Goal: Communication & Community: Answer question/provide support

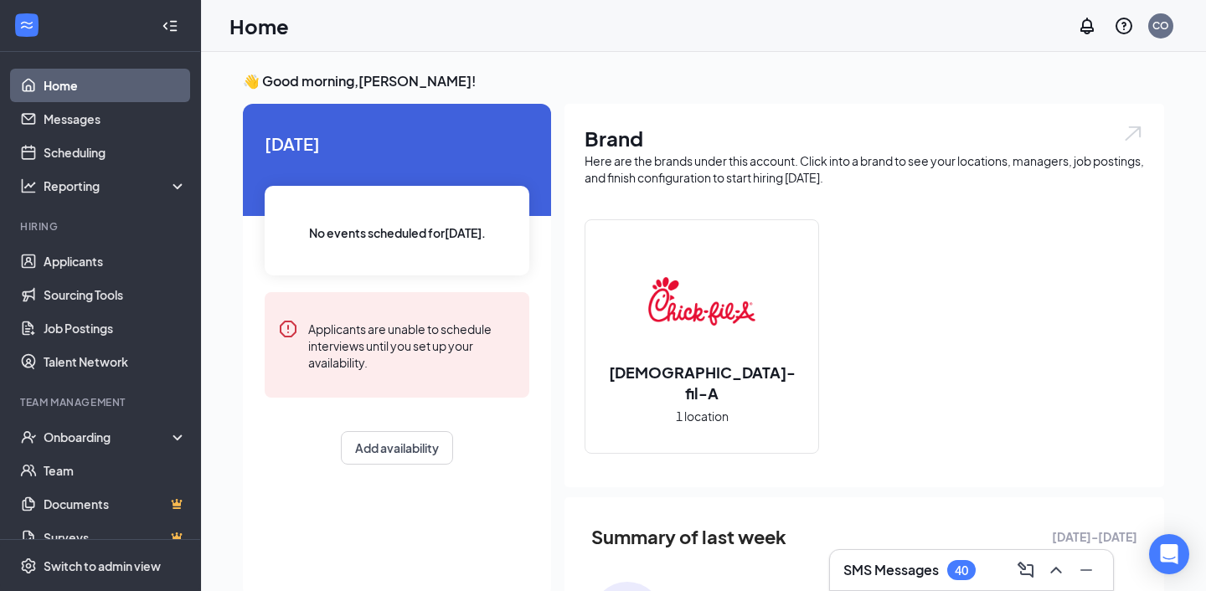
click at [879, 557] on div "SMS Messages 40" at bounding box center [972, 570] width 256 height 27
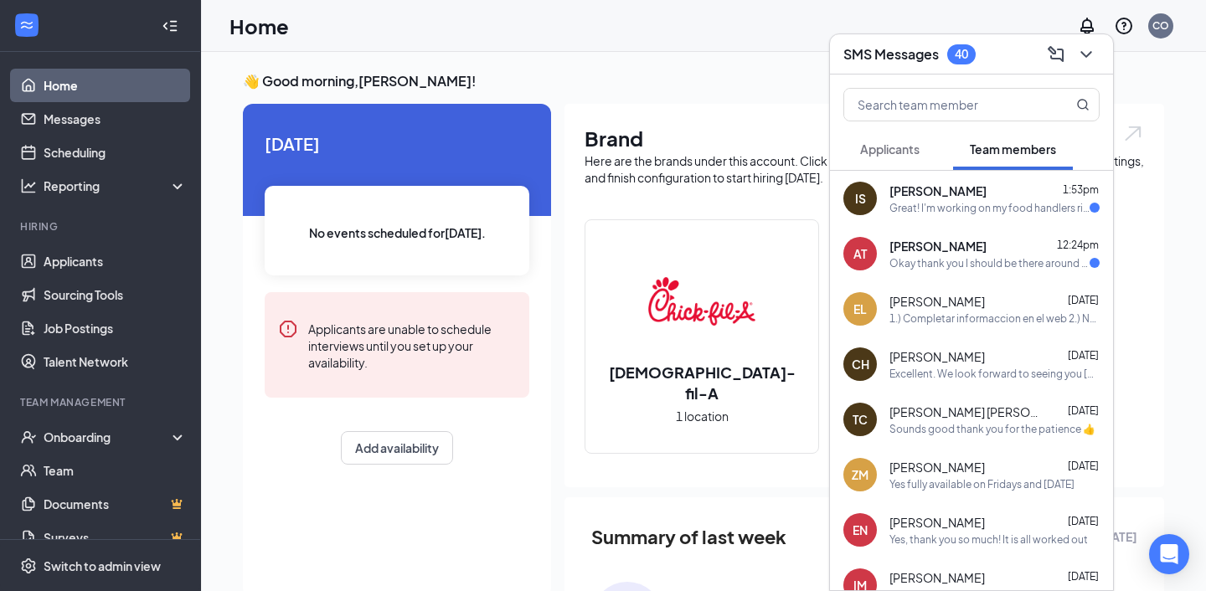
click at [941, 214] on div "Great! I'm working on my food handlers right now" at bounding box center [990, 208] width 200 height 14
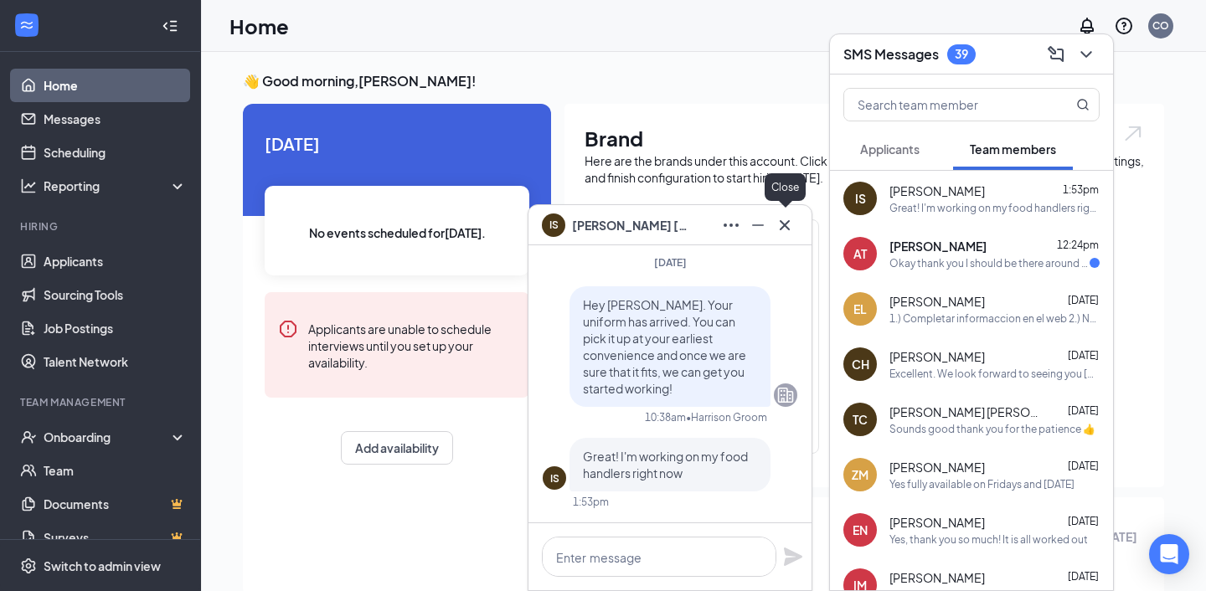
click at [791, 219] on icon "Cross" at bounding box center [785, 225] width 20 height 20
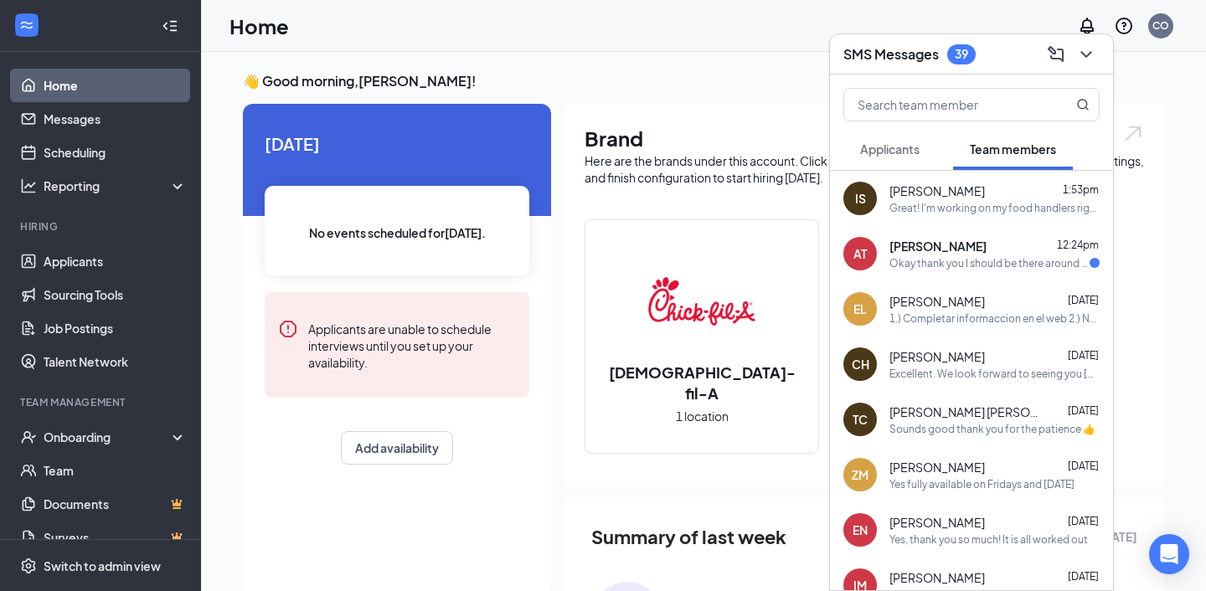
click at [933, 253] on span "[PERSON_NAME]" at bounding box center [938, 246] width 97 height 17
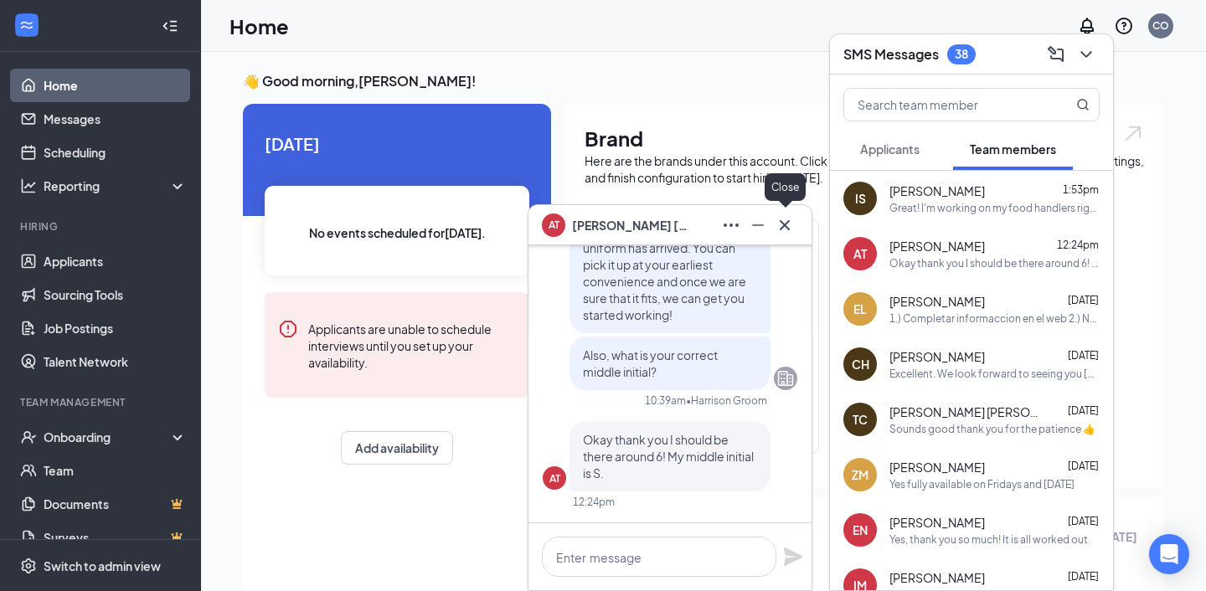
click at [785, 230] on icon "Cross" at bounding box center [785, 225] width 20 height 20
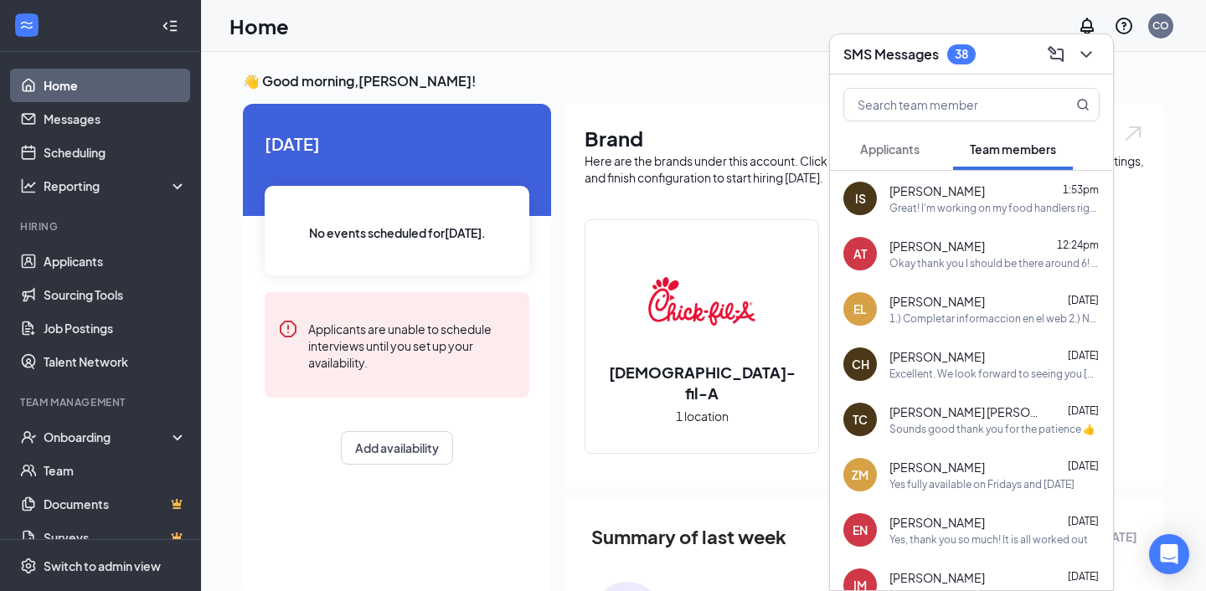
click at [960, 313] on div "1.) Completar informaccion en el web 2.) Non-Slip Zapato's 3.) Food Handler's T…" at bounding box center [995, 319] width 210 height 14
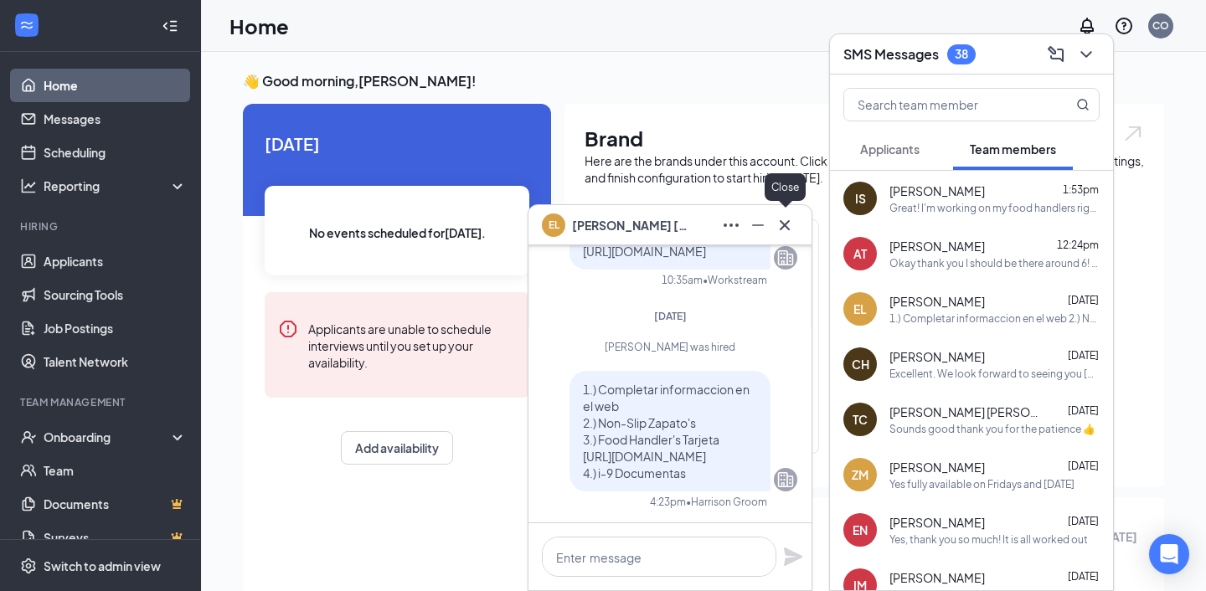
click at [789, 224] on icon "Cross" at bounding box center [785, 225] width 20 height 20
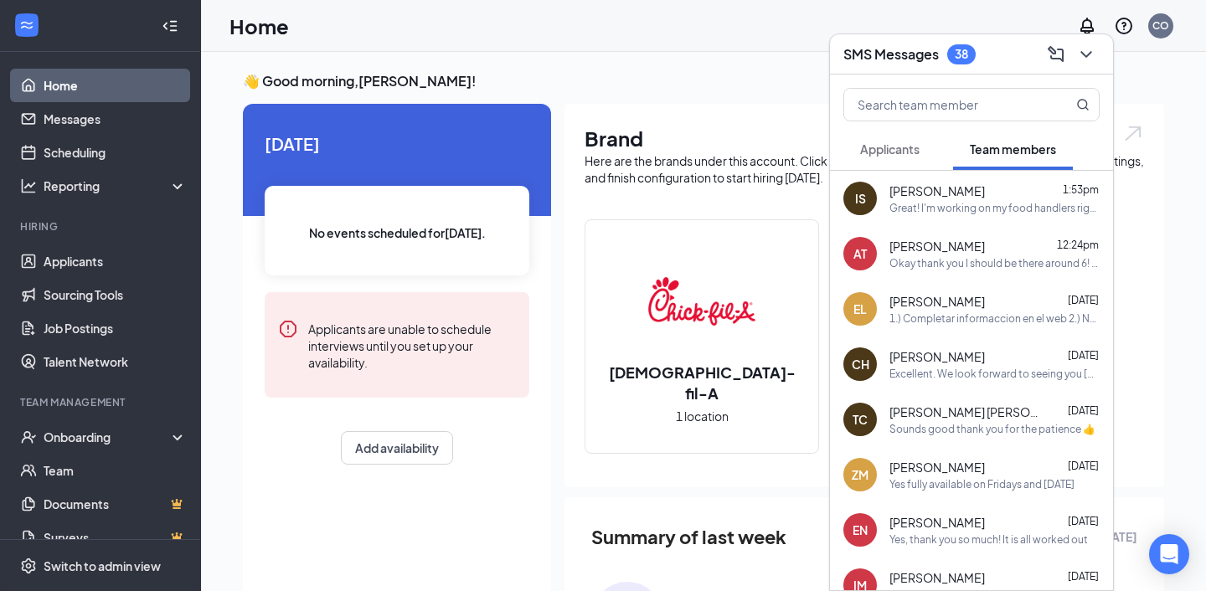
click at [981, 435] on div "Sounds good thank you for the patience 👍" at bounding box center [993, 429] width 206 height 14
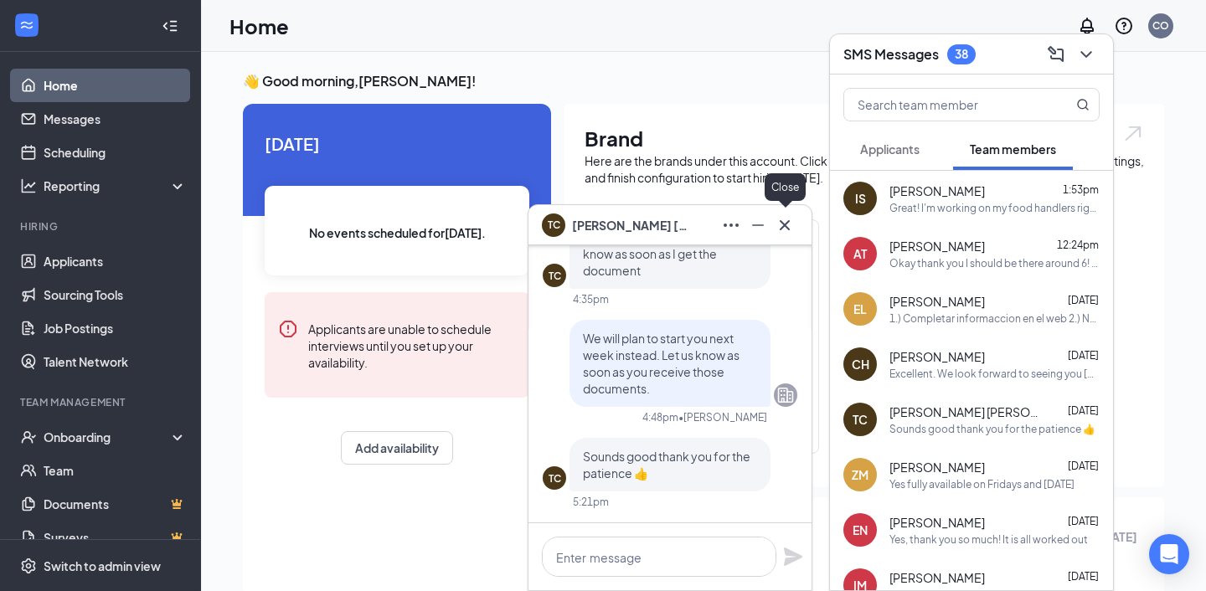
click at [784, 225] on icon "Cross" at bounding box center [785, 224] width 10 height 10
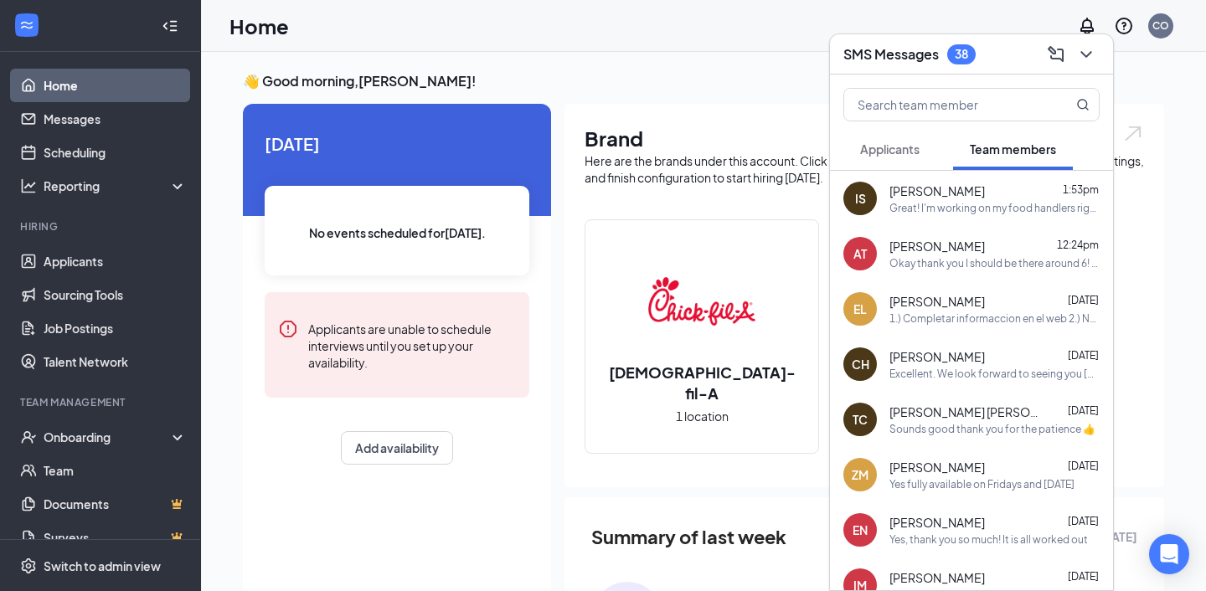
click at [985, 480] on div "Yes fully available on Fridays and [DATE]" at bounding box center [982, 484] width 185 height 14
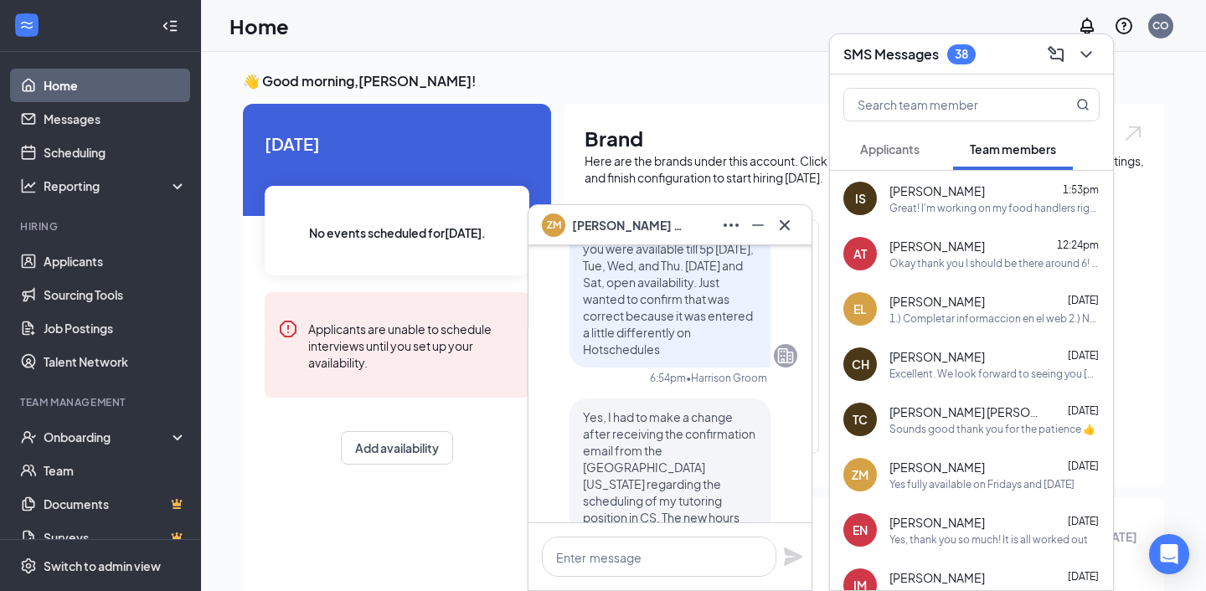
scroll to position [-346, 0]
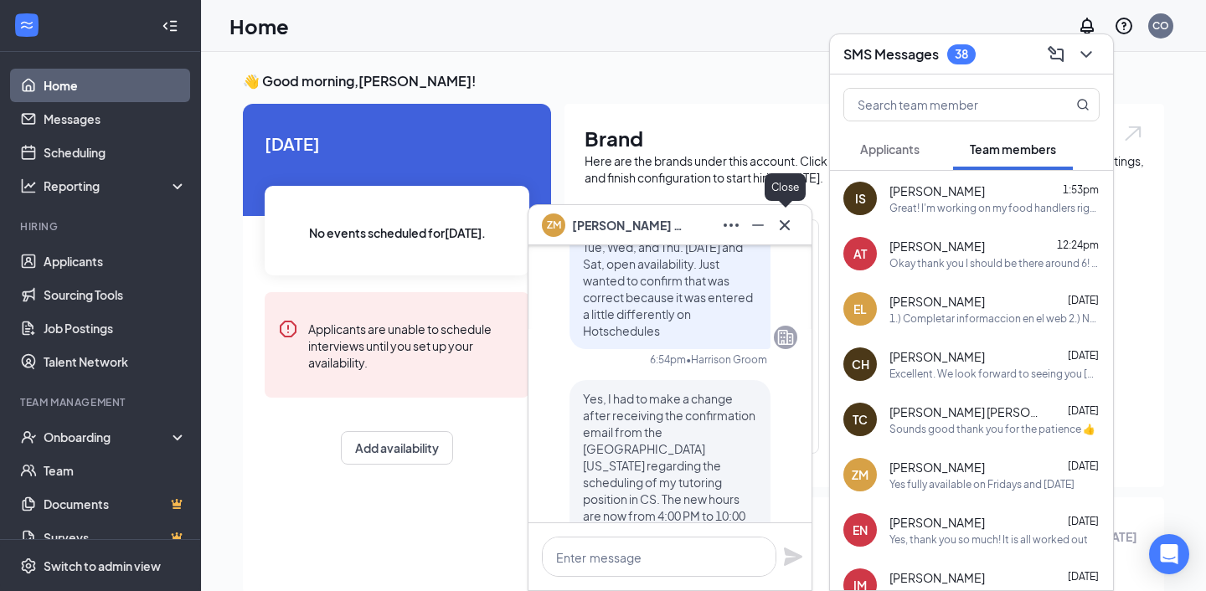
click at [788, 231] on icon "Cross" at bounding box center [785, 225] width 20 height 20
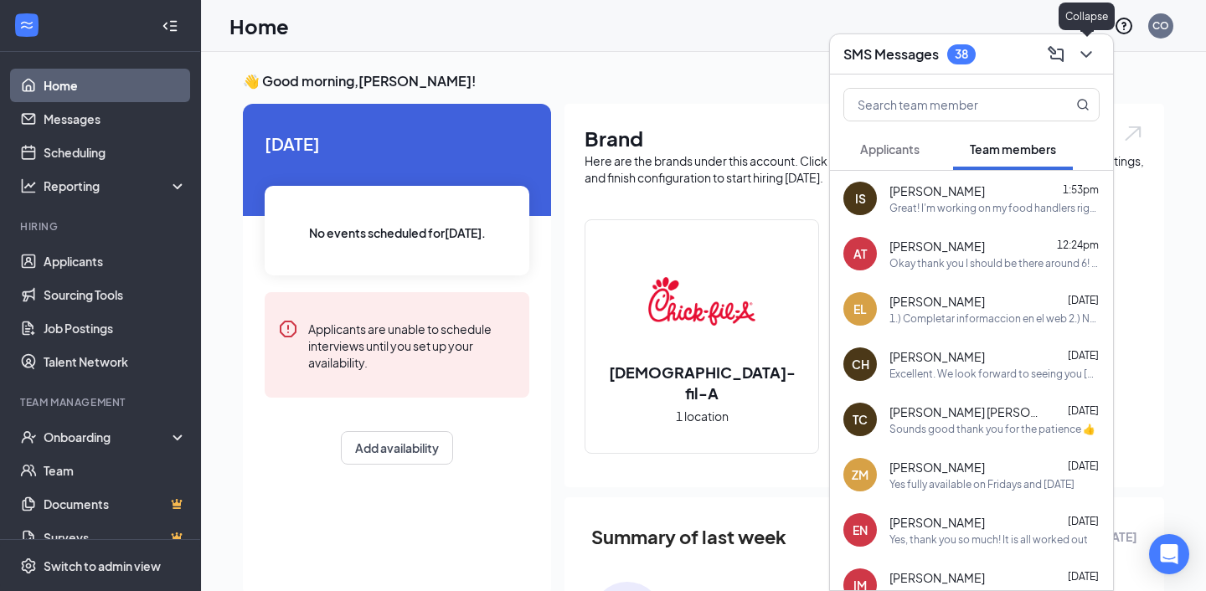
click at [1081, 51] on icon "ChevronDown" at bounding box center [1086, 54] width 11 height 7
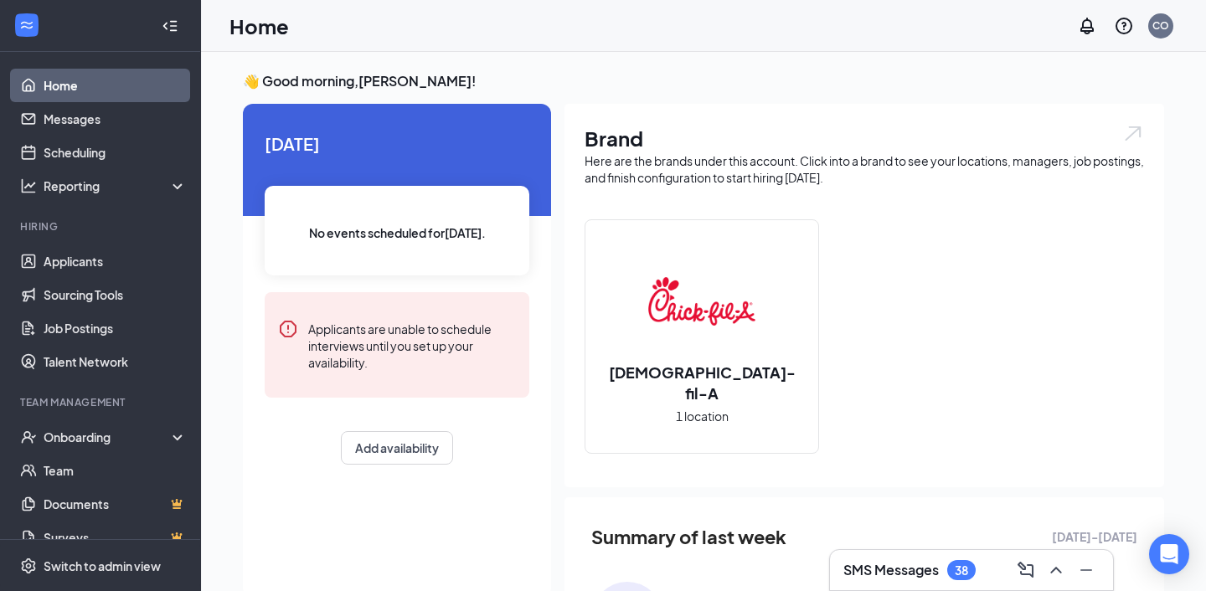
click at [929, 560] on div "SMS Messages 38" at bounding box center [972, 570] width 256 height 27
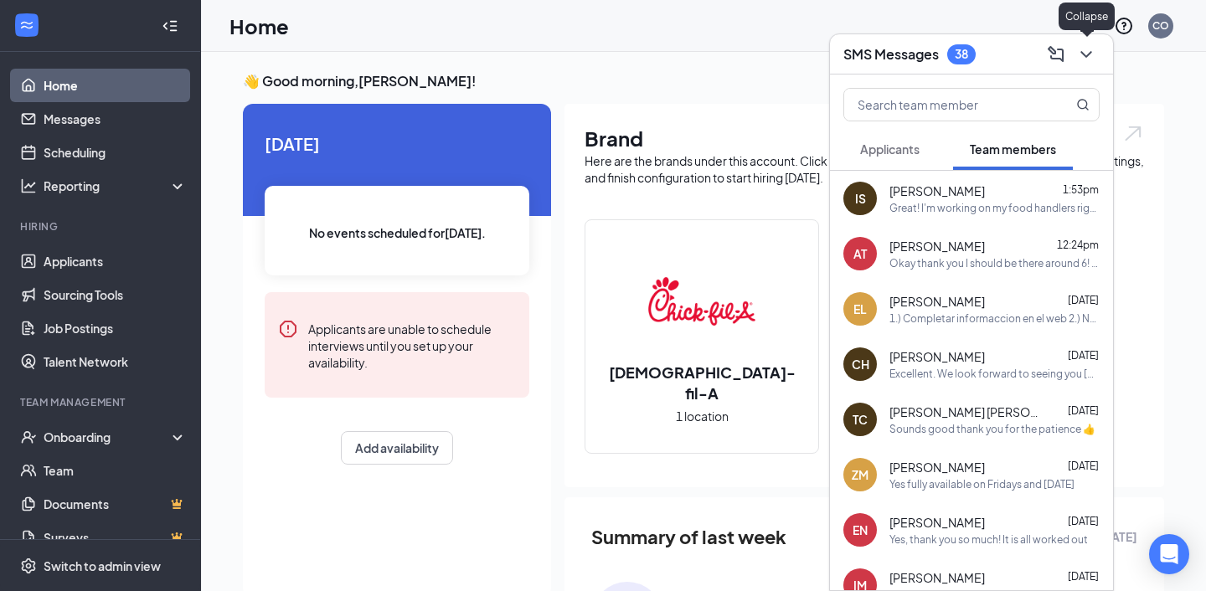
click at [1091, 50] on icon "ChevronDown" at bounding box center [1086, 54] width 20 height 20
